Goal: Information Seeking & Learning: Understand process/instructions

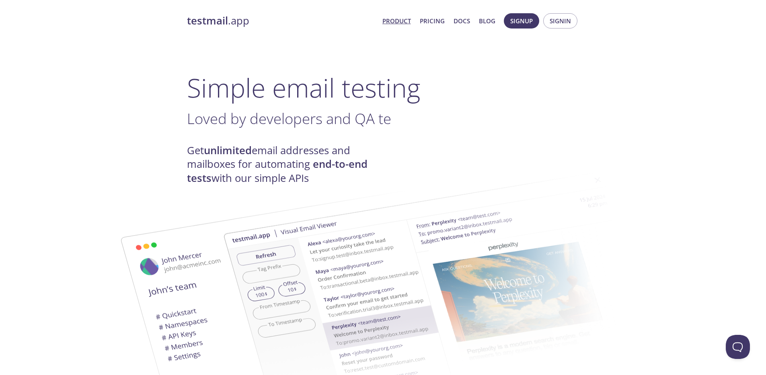
click at [321, 84] on h1 "Simple email testing" at bounding box center [383, 87] width 392 height 31
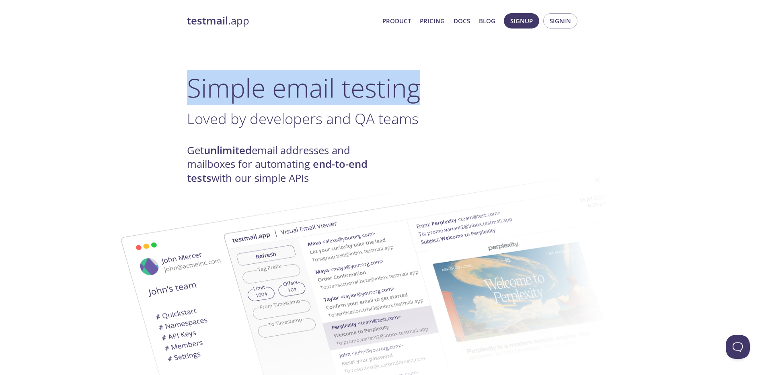
click at [321, 84] on h1 "Simple email testing" at bounding box center [383, 87] width 392 height 31
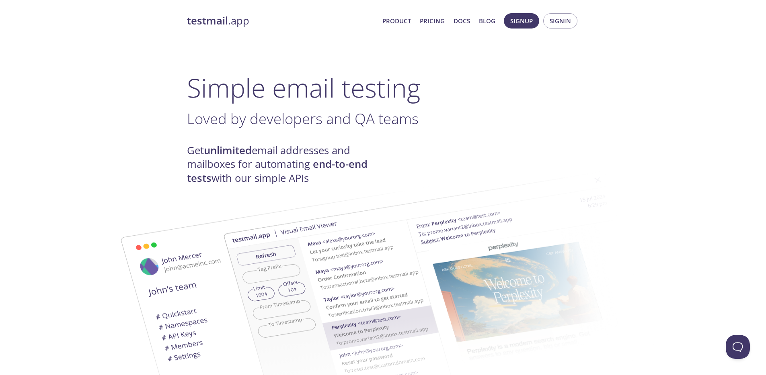
click at [280, 117] on span "Loved by developers and QA teams" at bounding box center [302, 119] width 231 height 20
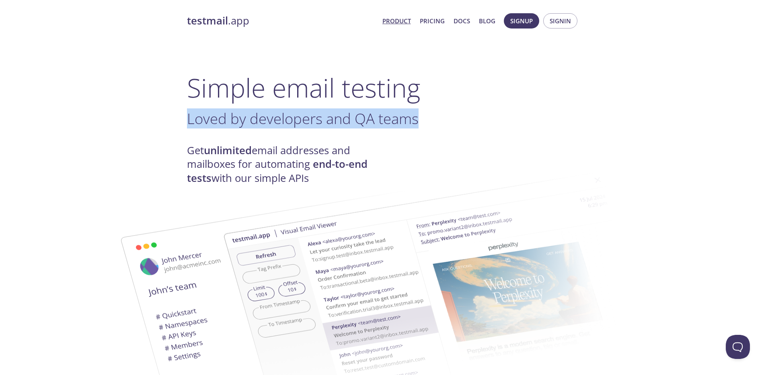
click at [280, 117] on span "Loved by developers and QA teams" at bounding box center [302, 119] width 231 height 20
click at [280, 117] on span "Loved by developers and QA te" at bounding box center [289, 119] width 204 height 20
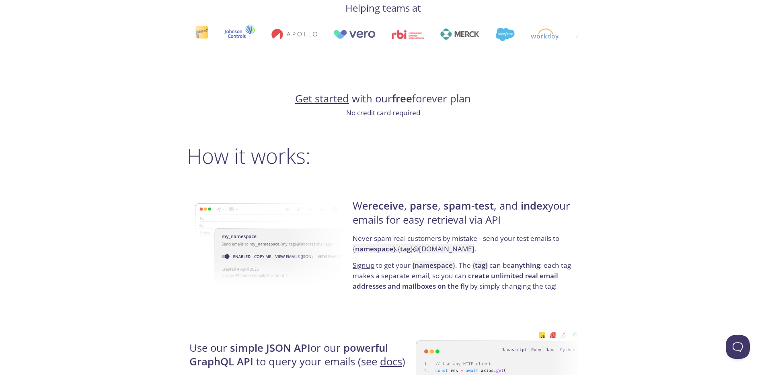
scroll to position [467, 0]
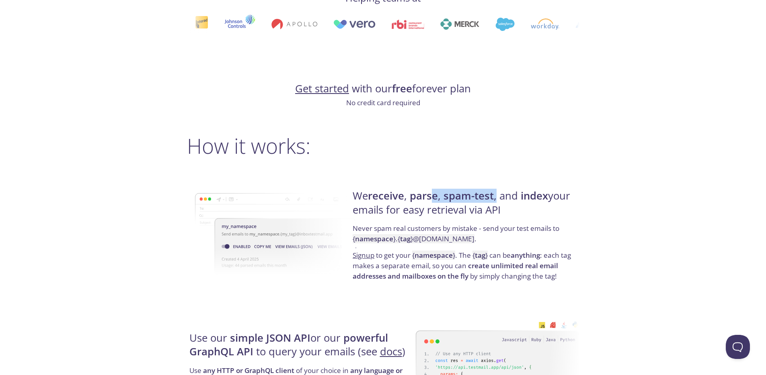
drag, startPoint x: 497, startPoint y: 194, endPoint x: 435, endPoint y: 195, distance: 61.9
click at [435, 195] on h4 "We receive , parse , spam-test , and index your emails for easy retrieval via A…" at bounding box center [464, 206] width 224 height 34
drag, startPoint x: 495, startPoint y: 210, endPoint x: 360, endPoint y: 195, distance: 135.8
click at [360, 195] on h4 "We receive , parse , spam-test , and index your emails for easy retrieval via A…" at bounding box center [464, 206] width 224 height 34
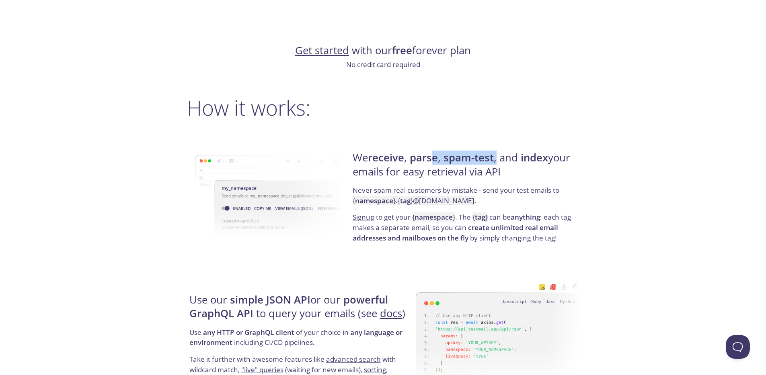
scroll to position [544, 0]
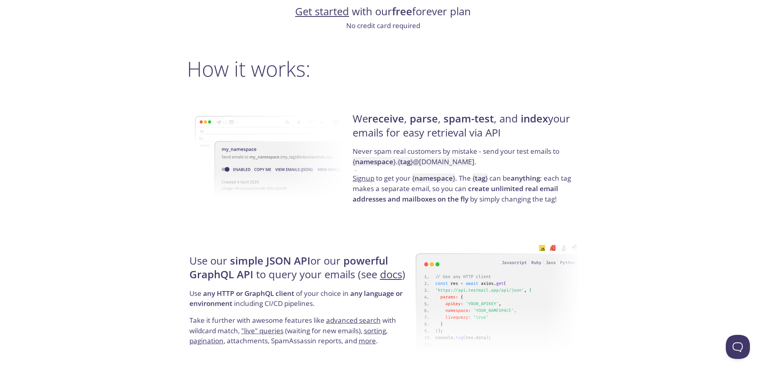
click at [350, 117] on div "We receive , parse , spam-test , and index your emails for easy retrieval via A…" at bounding box center [464, 158] width 229 height 129
drag, startPoint x: 352, startPoint y: 118, endPoint x: 408, endPoint y: 116, distance: 55.1
click at [408, 116] on h4 "We receive , parse , spam-test , and index your emails for easy retrieval via A…" at bounding box center [464, 129] width 224 height 34
click at [487, 72] on h2 "How it works:" at bounding box center [383, 69] width 392 height 24
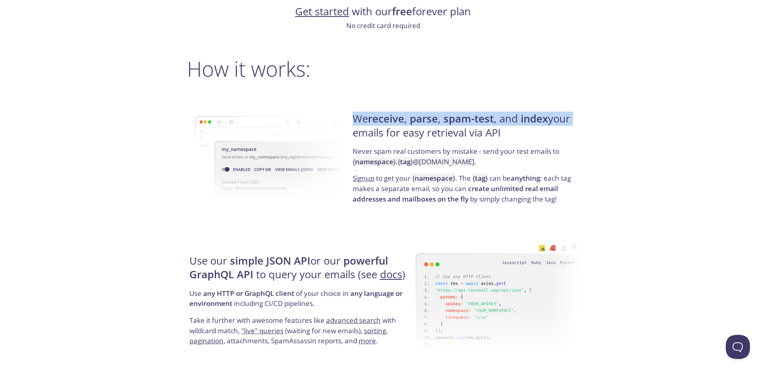
drag, startPoint x: 354, startPoint y: 119, endPoint x: 574, endPoint y: 115, distance: 219.5
click at [574, 115] on h4 "We receive , parse , spam-test , and index your emails for easy retrieval via A…" at bounding box center [464, 129] width 224 height 34
drag, startPoint x: 503, startPoint y: 130, endPoint x: 355, endPoint y: 121, distance: 147.8
click at [355, 121] on h4 "We receive , parse , spam-test , and index your emails for easy retrieval via A…" at bounding box center [464, 129] width 224 height 34
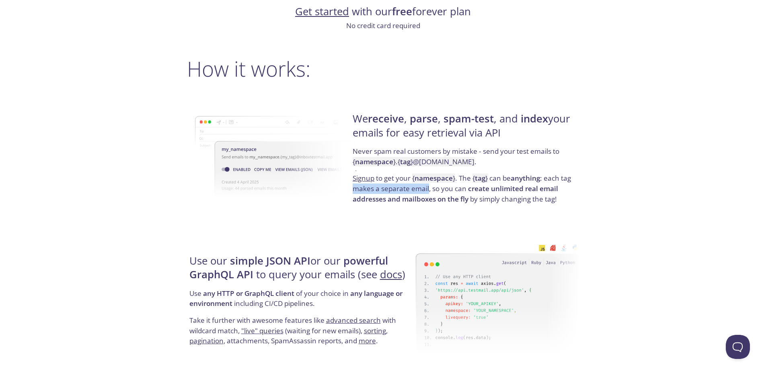
drag, startPoint x: 428, startPoint y: 188, endPoint x: 353, endPoint y: 187, distance: 74.8
click at [352, 187] on div "We receive , parse , spam-test , and index your emails for easy retrieval via A…" at bounding box center [464, 158] width 229 height 129
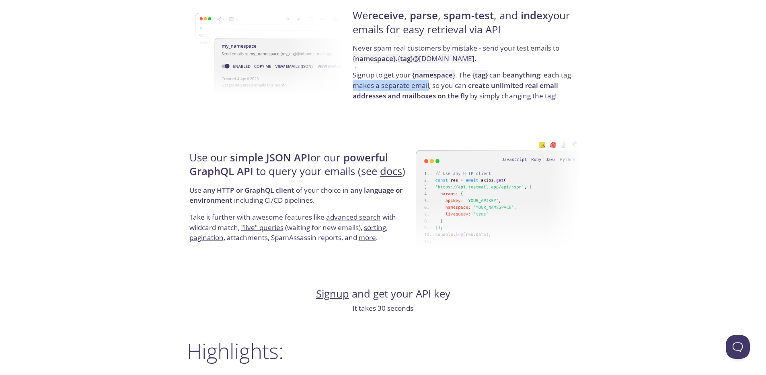
scroll to position [648, 0]
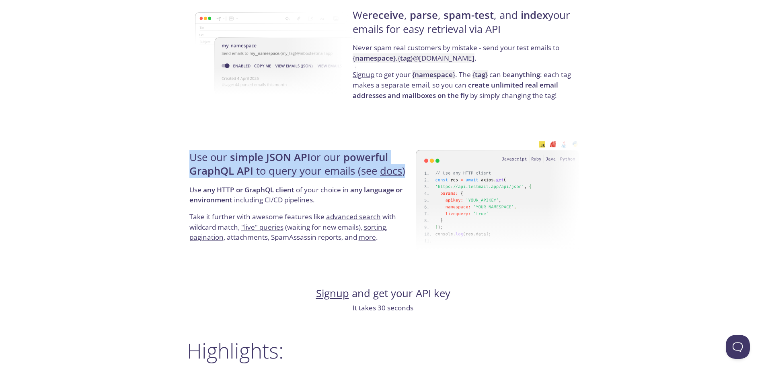
drag, startPoint x: 189, startPoint y: 156, endPoint x: 413, endPoint y: 174, distance: 224.6
click at [413, 174] on div "Use our simple JSON API or our powerful GraphQL API to query your emails (see d…" at bounding box center [301, 196] width 229 height 129
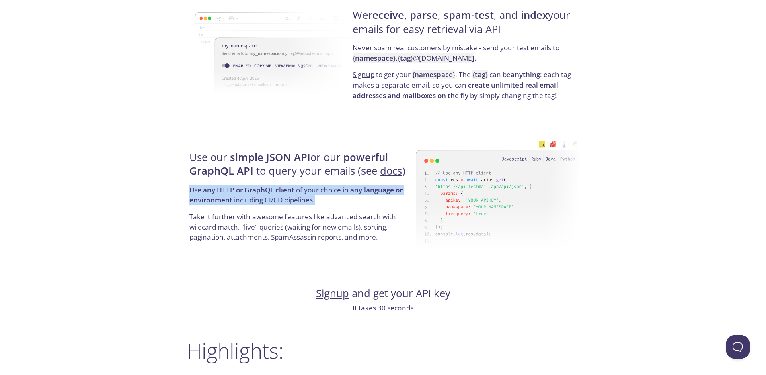
drag, startPoint x: 315, startPoint y: 199, endPoint x: 188, endPoint y: 192, distance: 127.2
click at [188, 192] on div "Use our simple JSON API or our powerful GraphQL API to query your emails (see d…" at bounding box center [301, 196] width 229 height 129
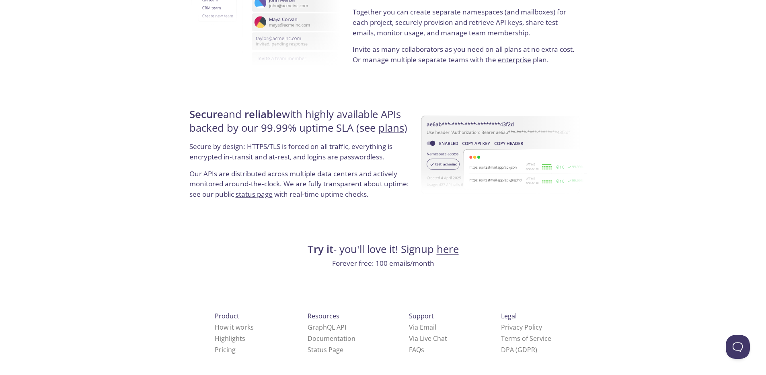
scroll to position [1463, 0]
